Goal: Register for event/course

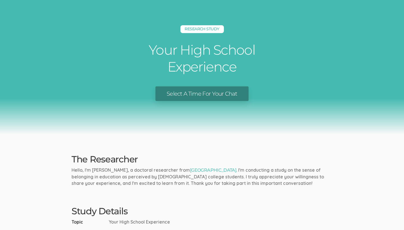
click at [211, 92] on link "Select A Time For Your Chat" at bounding box center [201, 93] width 93 height 15
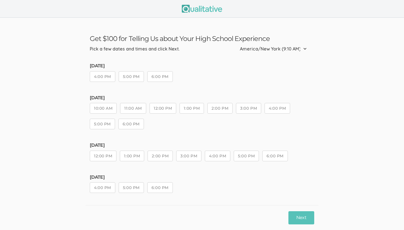
click at [128, 80] on button "5:00 PM" at bounding box center [131, 76] width 25 height 11
click at [110, 78] on button "4:00 PM" at bounding box center [102, 76] width 25 height 11
click at [133, 77] on button "5:00 PM" at bounding box center [131, 76] width 25 height 11
click at [108, 188] on button "4:00 PM" at bounding box center [102, 187] width 25 height 11
click at [297, 217] on button "Next" at bounding box center [301, 217] width 26 height 13
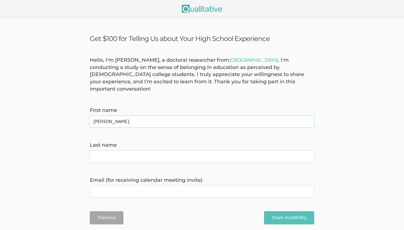
type name "[PERSON_NAME]"
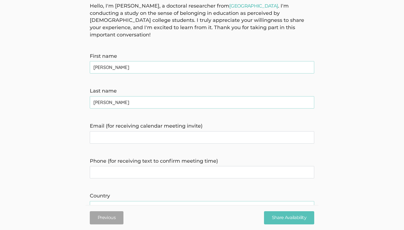
scroll to position [58, 0]
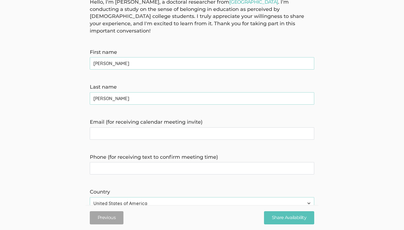
type name "[PERSON_NAME]"
type invite\) "[EMAIL_ADDRESS][DOMAIN_NAME]"
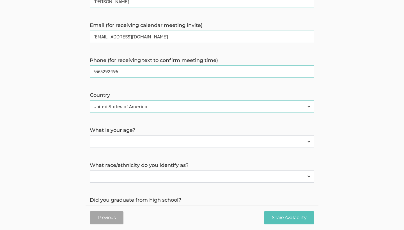
scroll to position [165, 0]
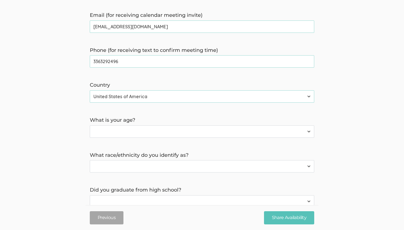
type time\) "3363292496"
select select "1"
select select "2"
select select "0"
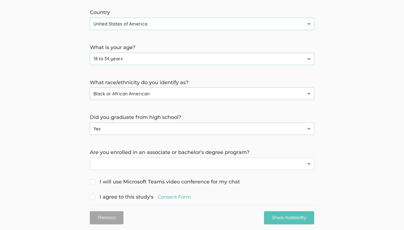
scroll to position [237, 0]
select select "0"
click at [95, 194] on span "I agree to this study's Consent Form" at bounding box center [140, 197] width 101 height 7
click at [93, 195] on input "I agree to this study's Consent Form" at bounding box center [92, 197] width 4 height 4
checkbox input "true"
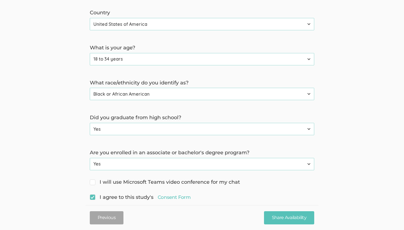
click at [96, 178] on span "I will use Microsoft Teams video conference for my chat" at bounding box center [165, 181] width 150 height 7
click at [93, 180] on input "I will use Microsoft Teams video conference for my chat" at bounding box center [92, 182] width 4 height 4
checkbox input "true"
click at [295, 215] on input "Share Availability" at bounding box center [289, 217] width 50 height 13
